Goal: Find specific page/section: Find specific page/section

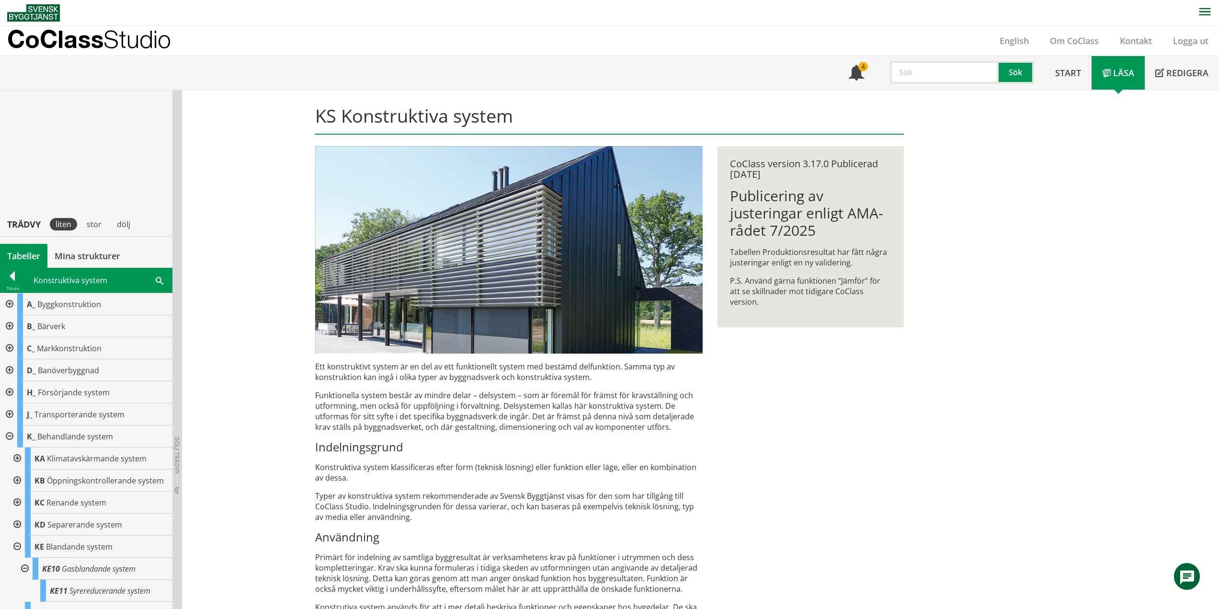
scroll to position [212, 0]
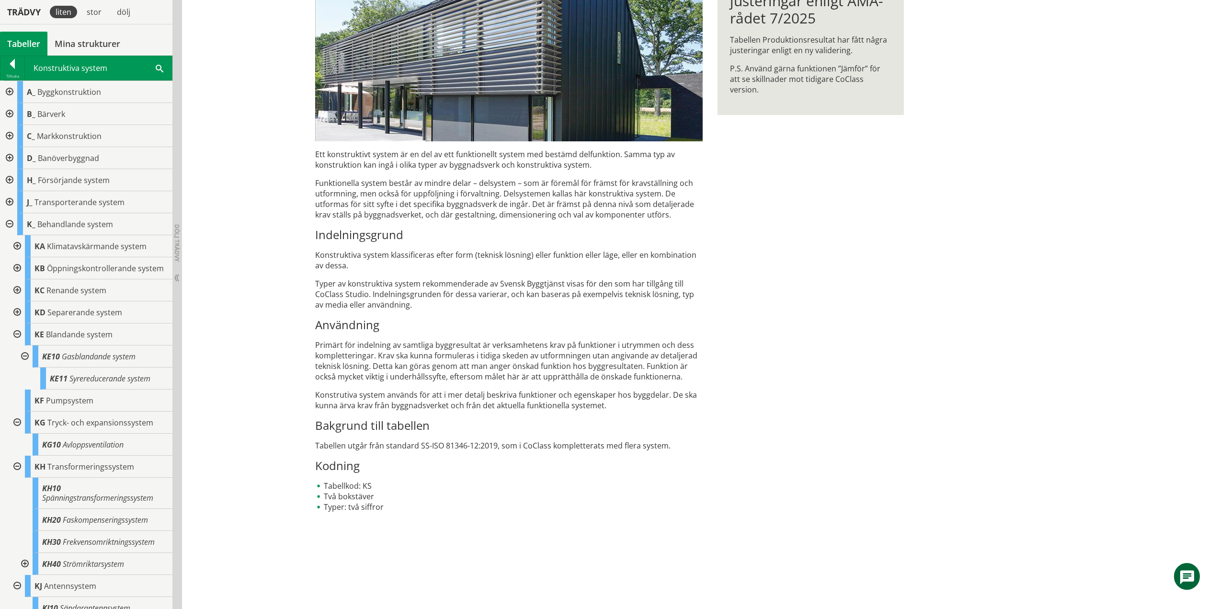
click at [15, 345] on div at bounding box center [16, 334] width 17 height 22
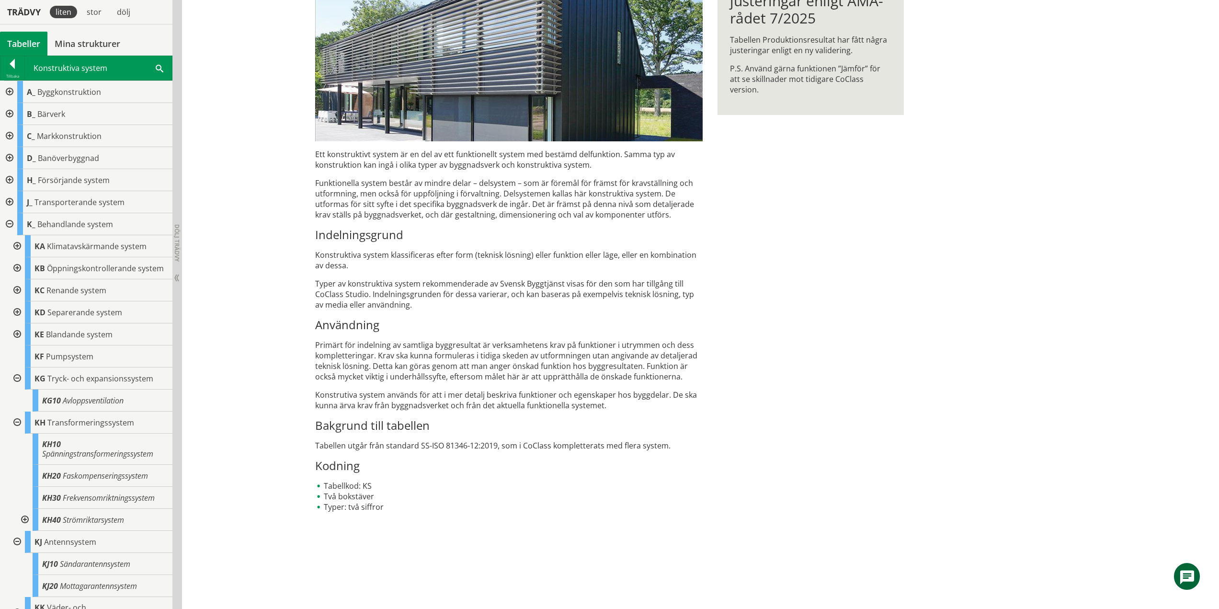
click at [14, 386] on div at bounding box center [16, 378] width 17 height 22
click at [23, 506] on div at bounding box center [23, 498] width 17 height 22
click at [18, 408] on div at bounding box center [16, 400] width 17 height 22
click at [15, 410] on div at bounding box center [16, 400] width 17 height 22
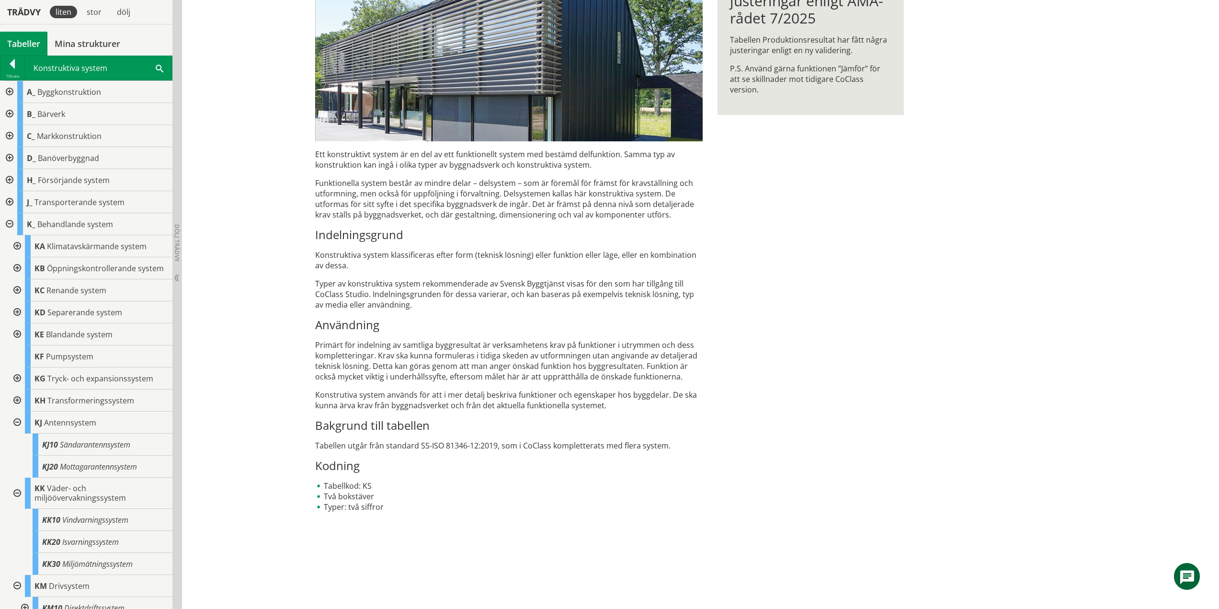
click at [18, 430] on div at bounding box center [16, 422] width 17 height 22
click at [17, 457] on div at bounding box center [16, 448] width 17 height 31
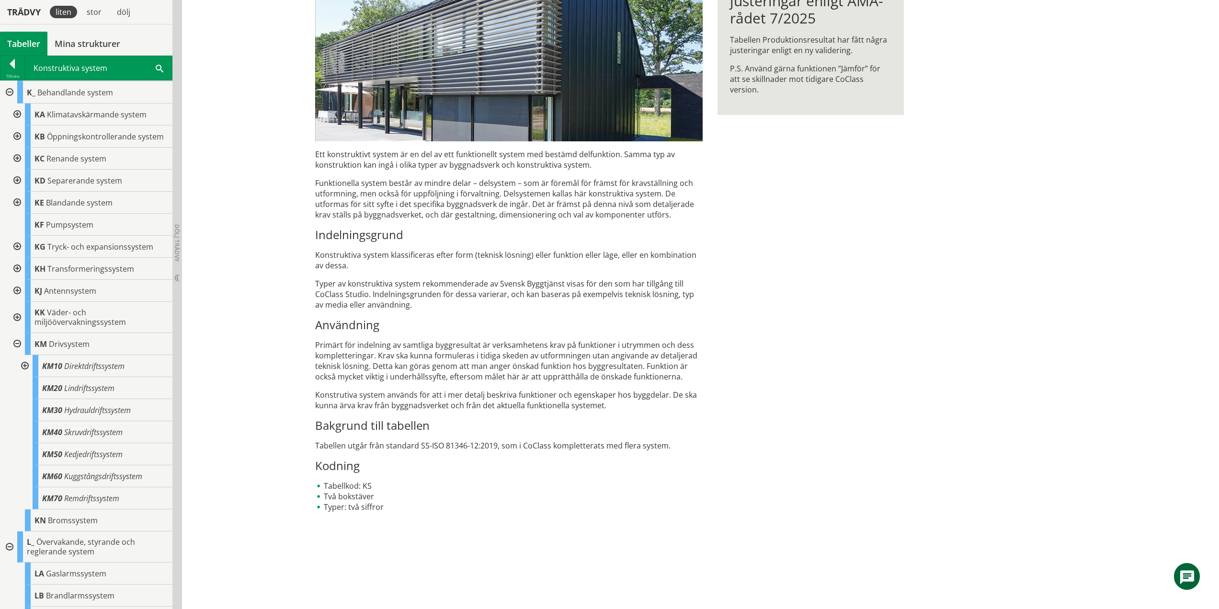
scroll to position [144, 0]
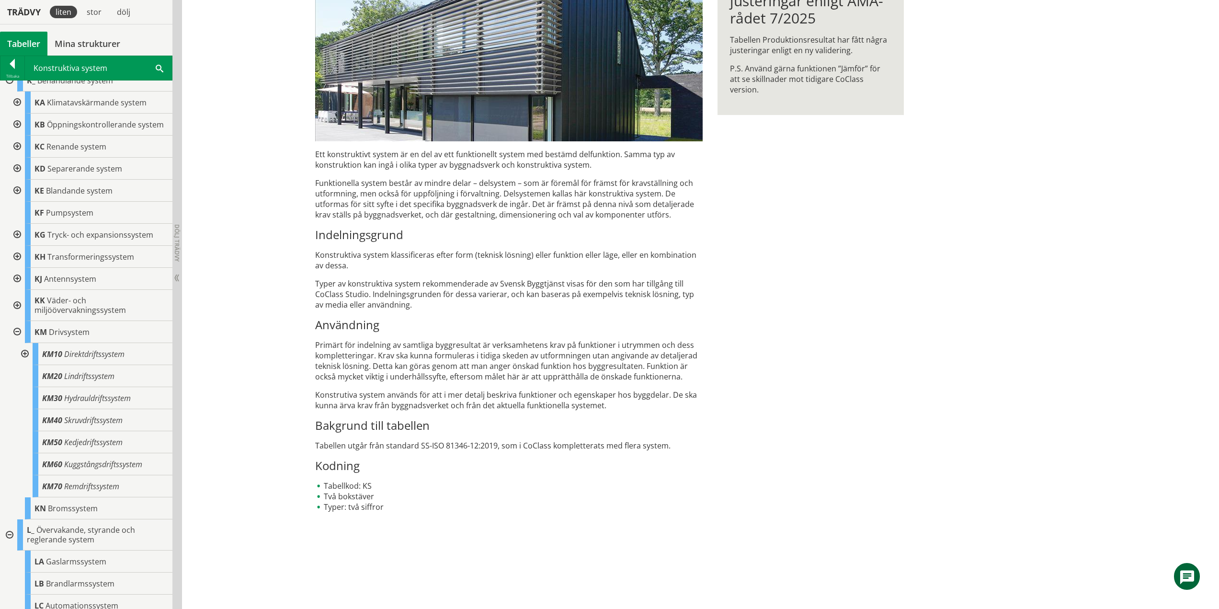
click at [28, 362] on div at bounding box center [23, 354] width 17 height 22
click at [23, 360] on div at bounding box center [23, 354] width 17 height 22
click at [16, 339] on div at bounding box center [16, 332] width 17 height 22
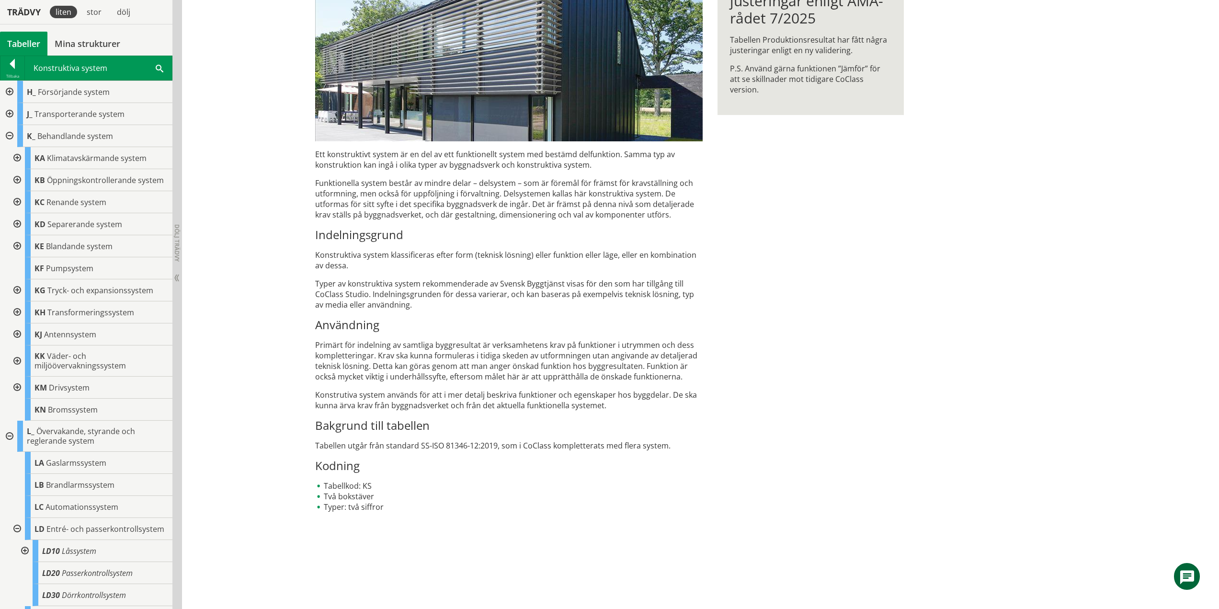
scroll to position [0, 0]
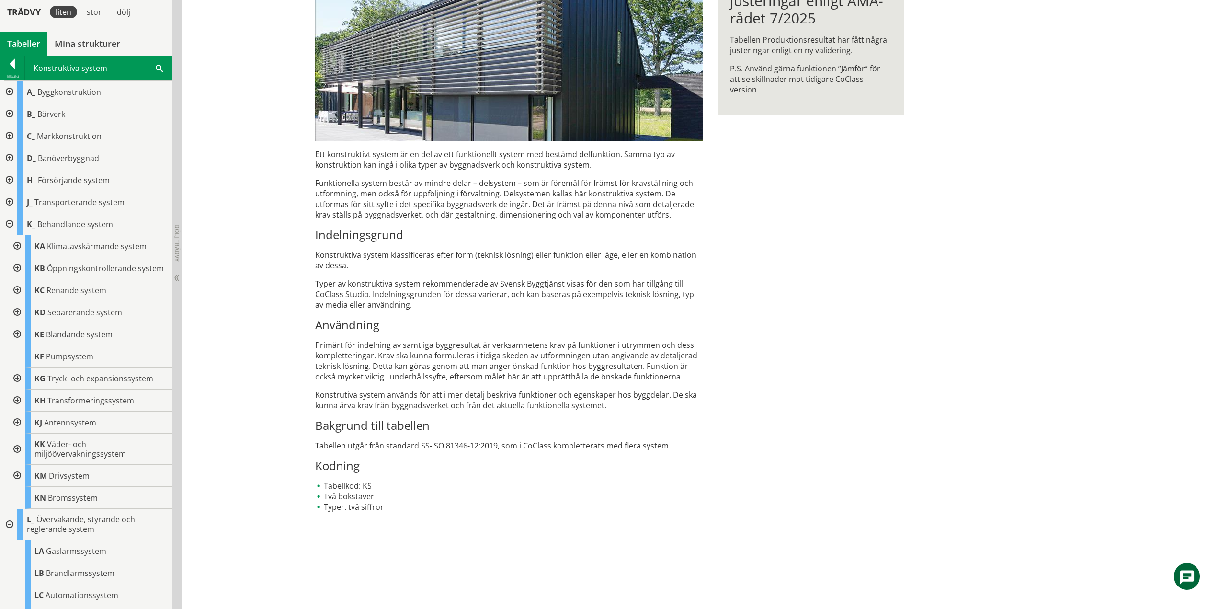
click at [8, 223] on div at bounding box center [8, 224] width 17 height 22
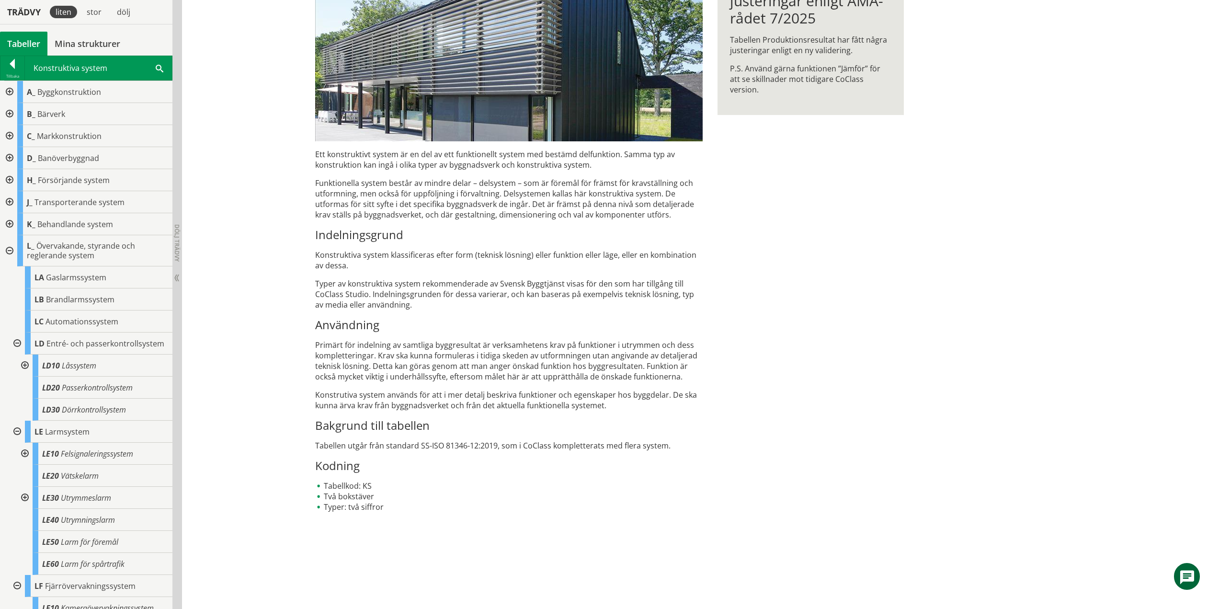
click at [23, 372] on div at bounding box center [23, 365] width 17 height 22
